Goal: Check status: Check status

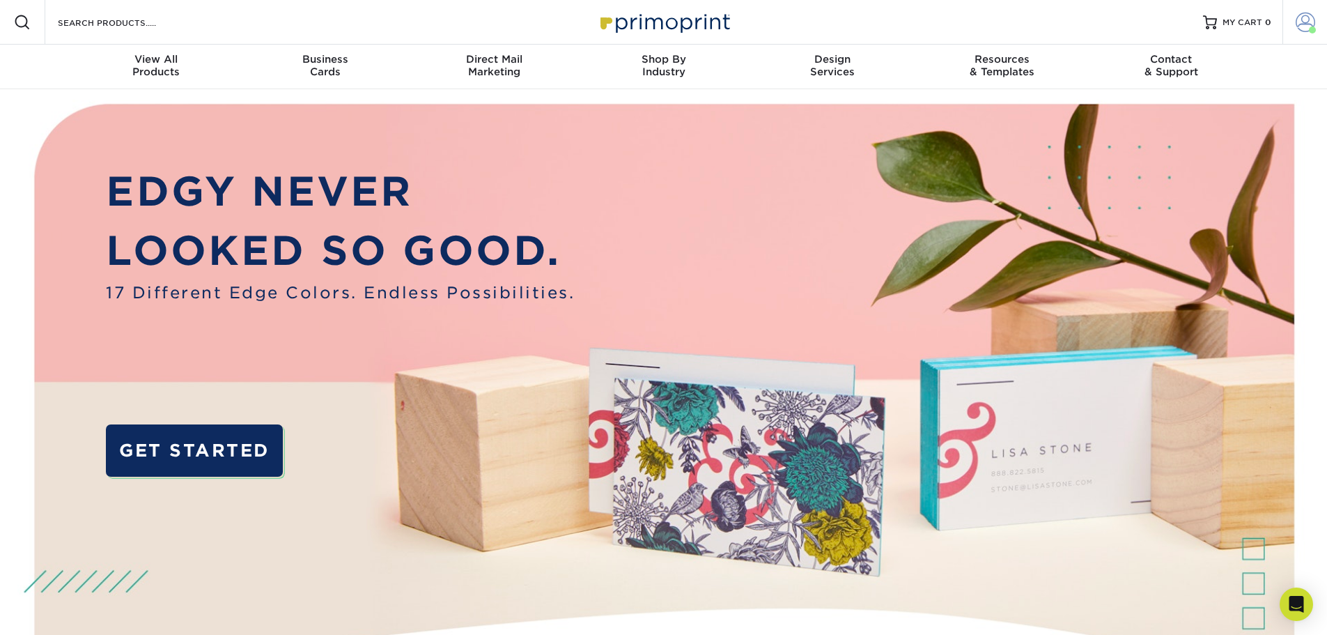
click at [1306, 28] on span at bounding box center [1306, 23] width 20 height 20
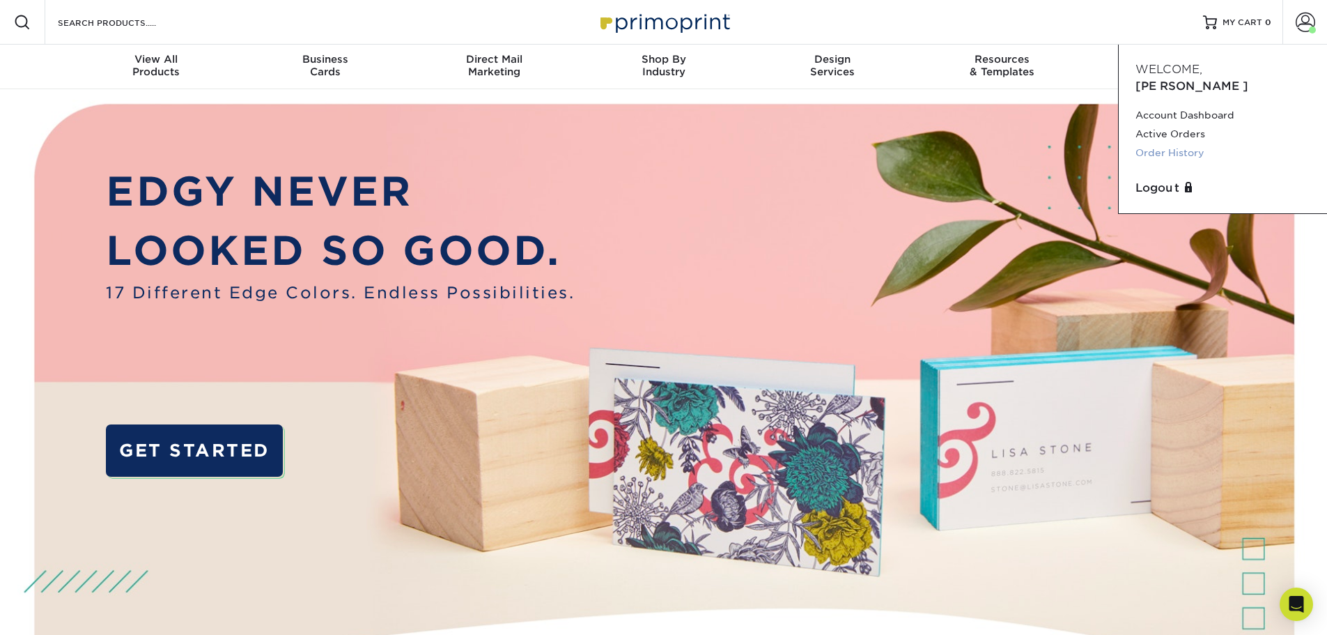
click at [1194, 143] on link "Order History" at bounding box center [1222, 152] width 175 height 19
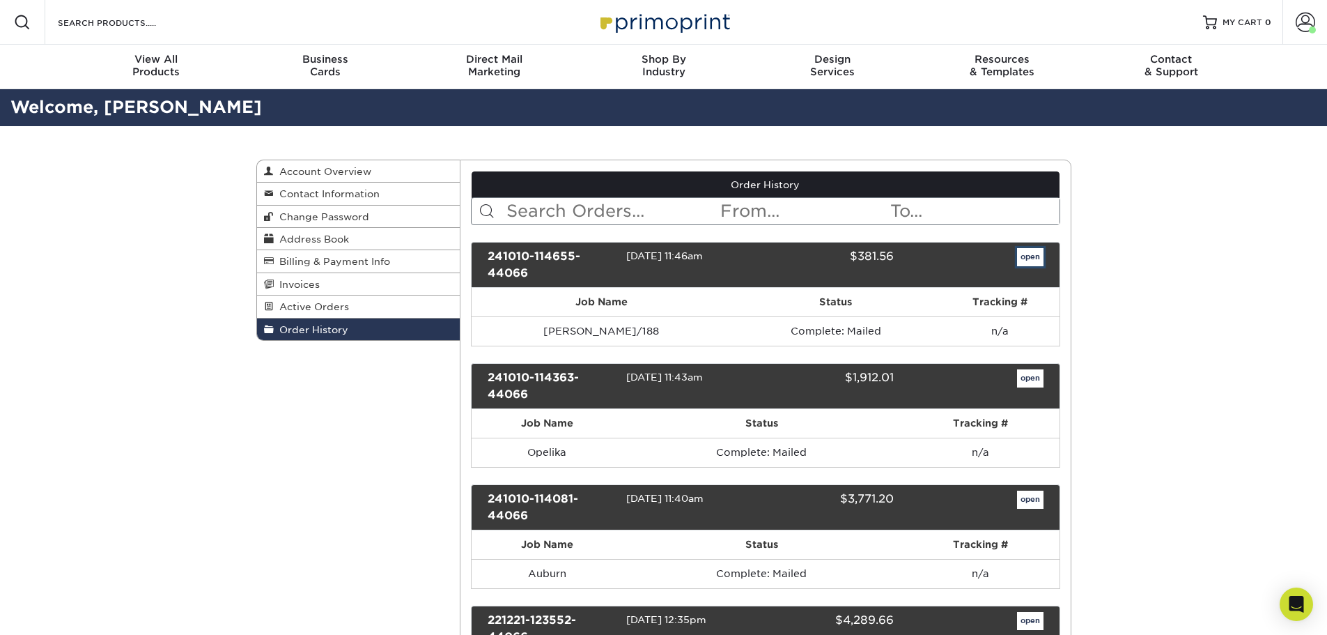
click at [1032, 256] on link "open" at bounding box center [1030, 257] width 26 height 18
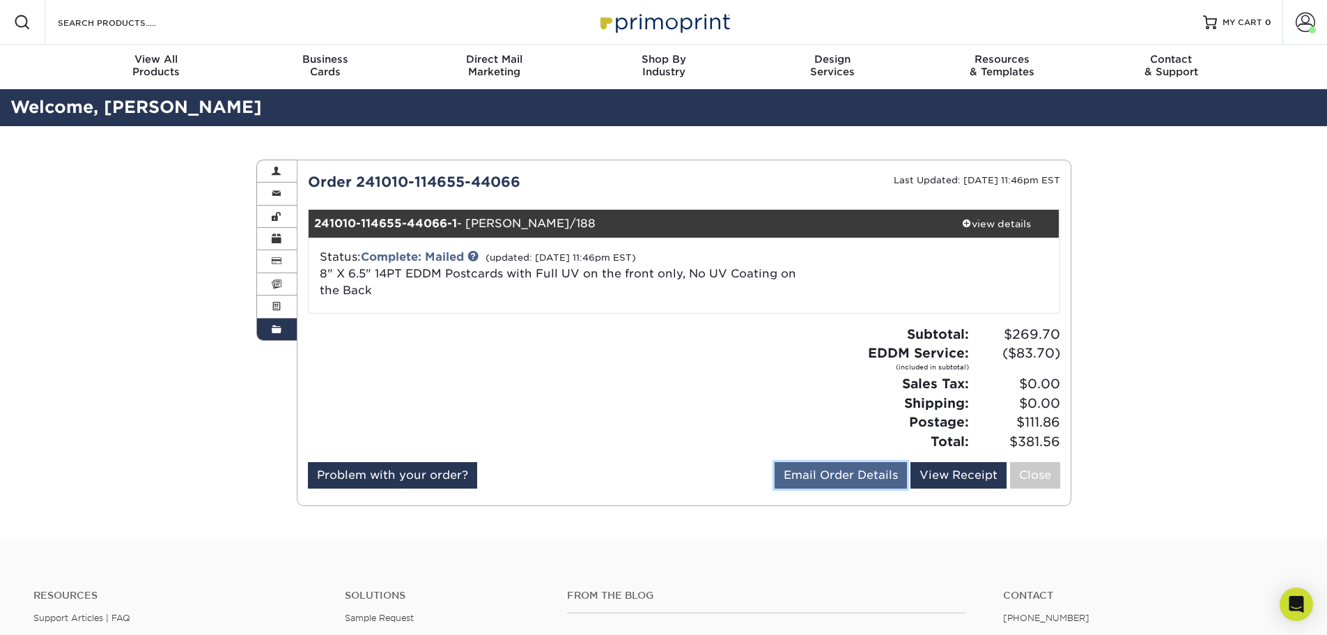
click at [889, 481] on link "Email Order Details" at bounding box center [841, 475] width 132 height 26
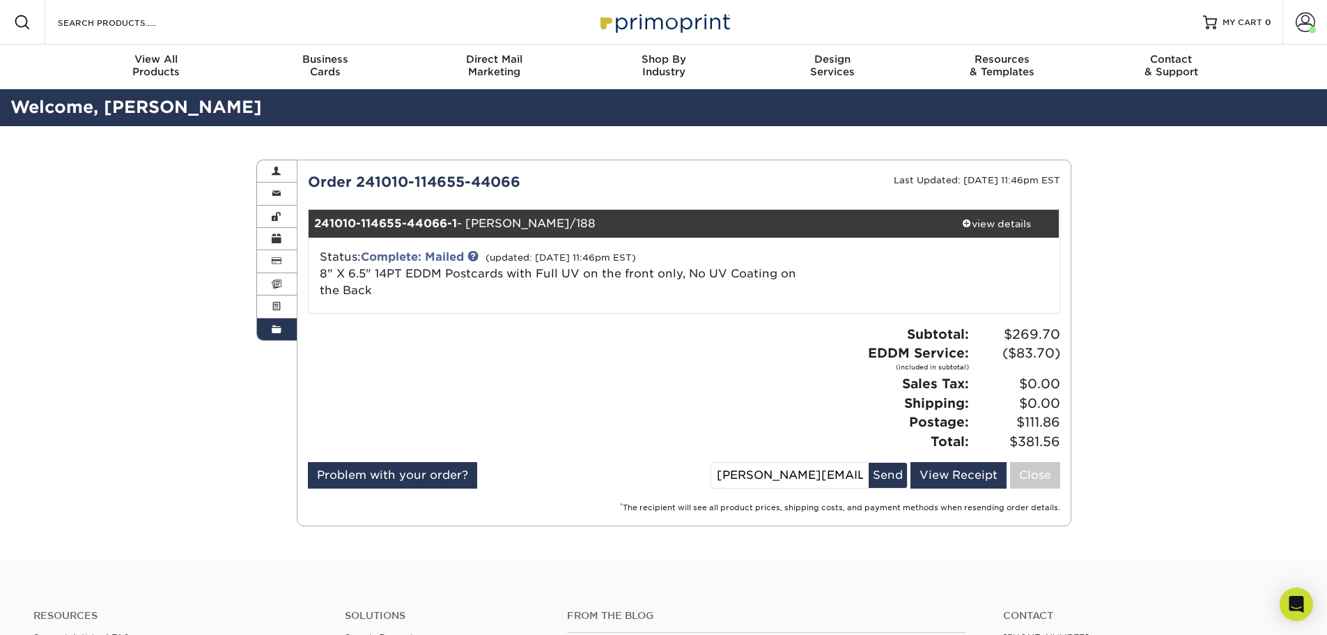
click at [814, 325] on div "Subtotal: $269.70 EDDM Service: (included in subtotal) ($83.70) Sales Tax: $0.0…" at bounding box center [877, 388] width 387 height 127
click at [281, 284] on span at bounding box center [277, 284] width 10 height 11
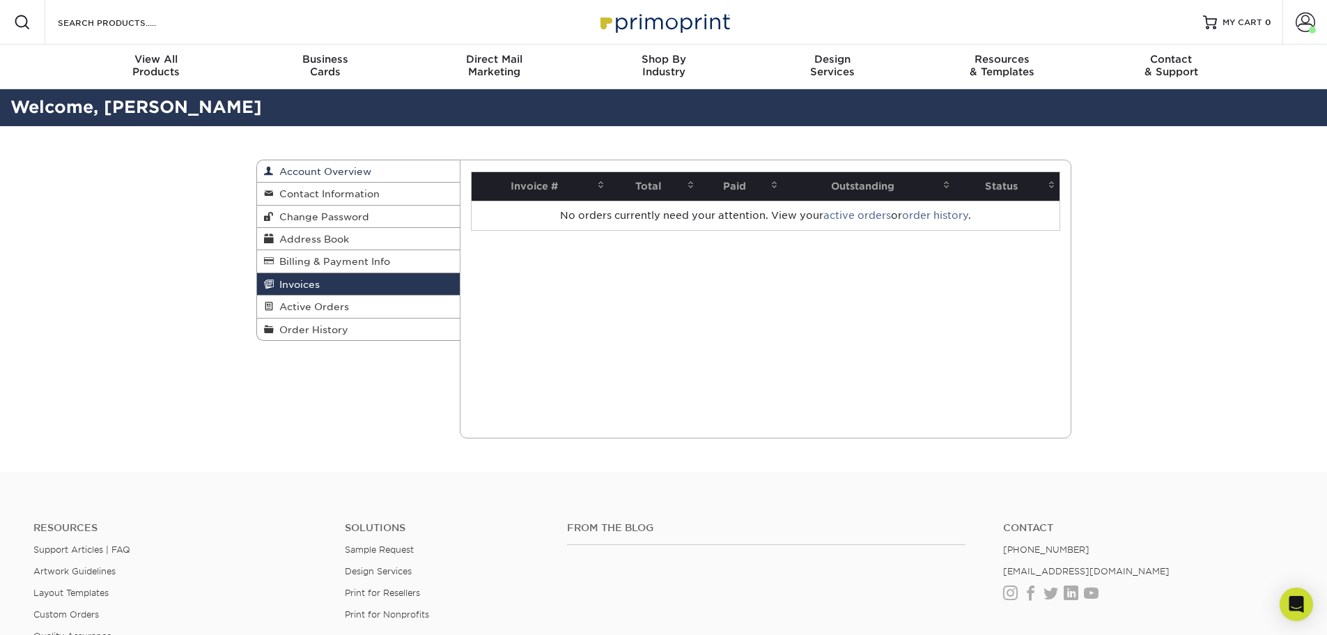
click at [316, 171] on span "Account Overview" at bounding box center [323, 171] width 98 height 11
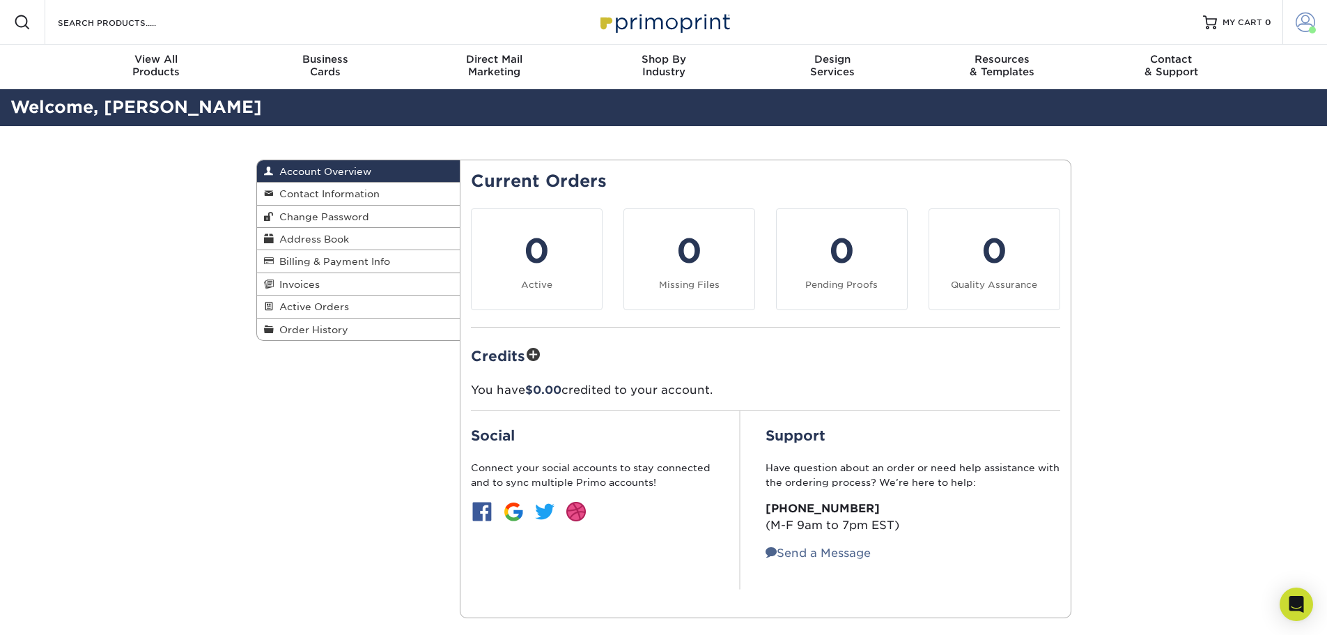
click at [1301, 22] on span at bounding box center [1306, 23] width 20 height 20
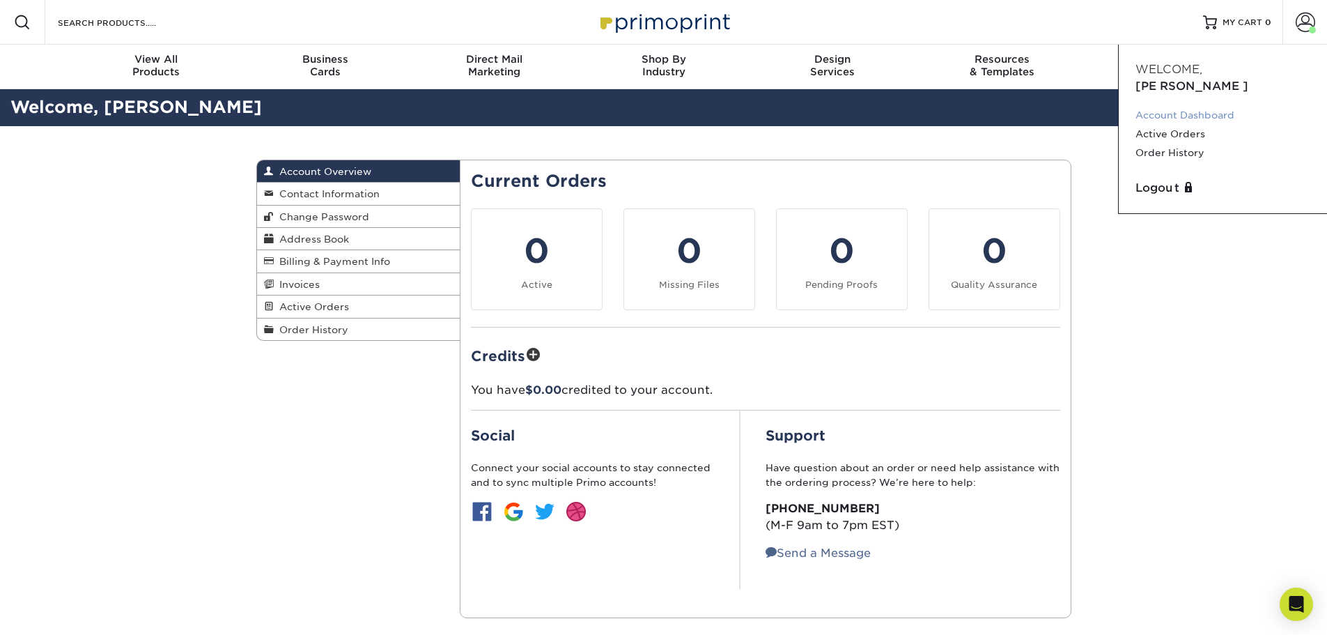
click at [1197, 106] on link "Account Dashboard" at bounding box center [1222, 115] width 175 height 19
